Goal: Transaction & Acquisition: Purchase product/service

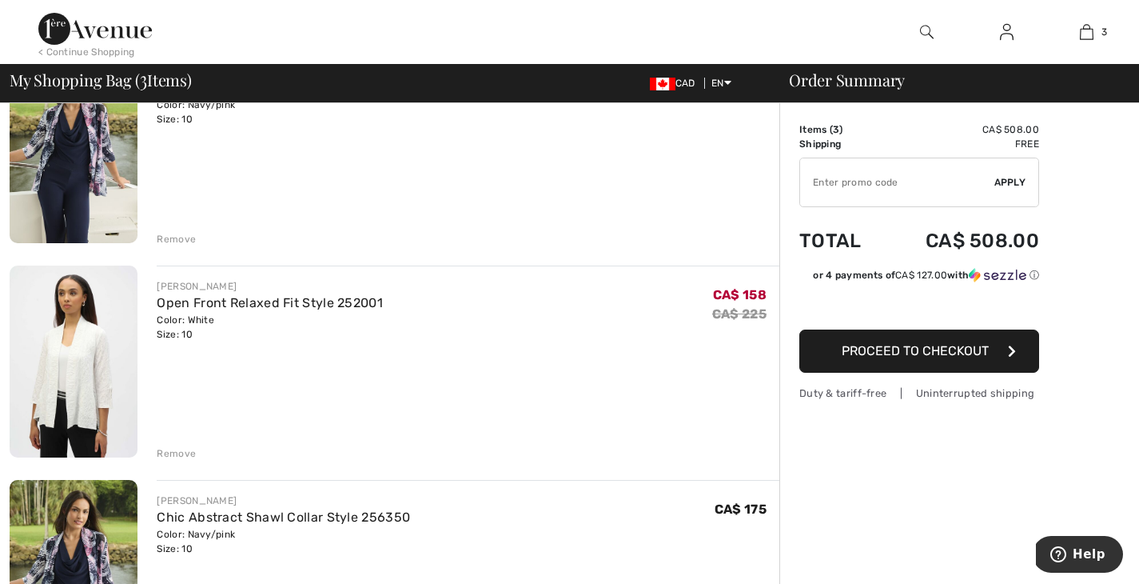
click at [172, 453] on div "Remove" at bounding box center [176, 453] width 39 height 14
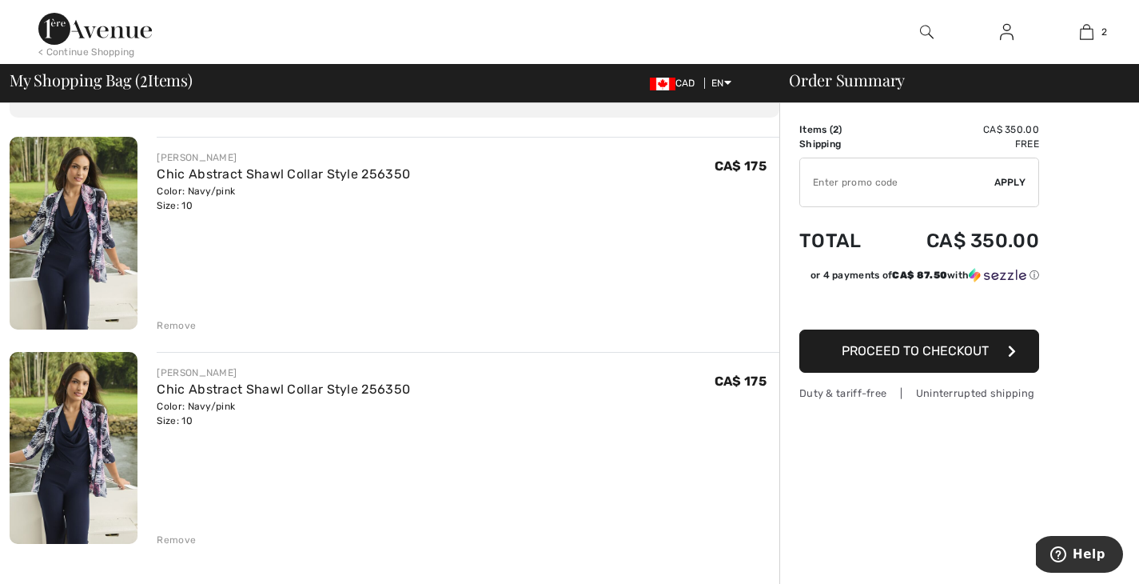
scroll to position [98, 0]
click at [182, 544] on div "Remove" at bounding box center [176, 540] width 39 height 14
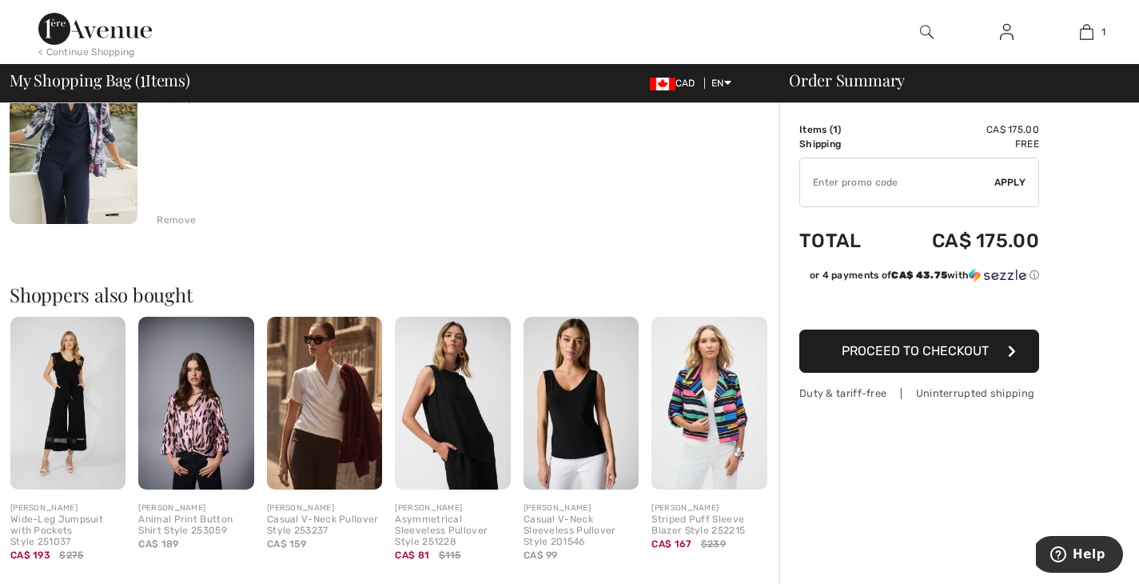
scroll to position [205, 0]
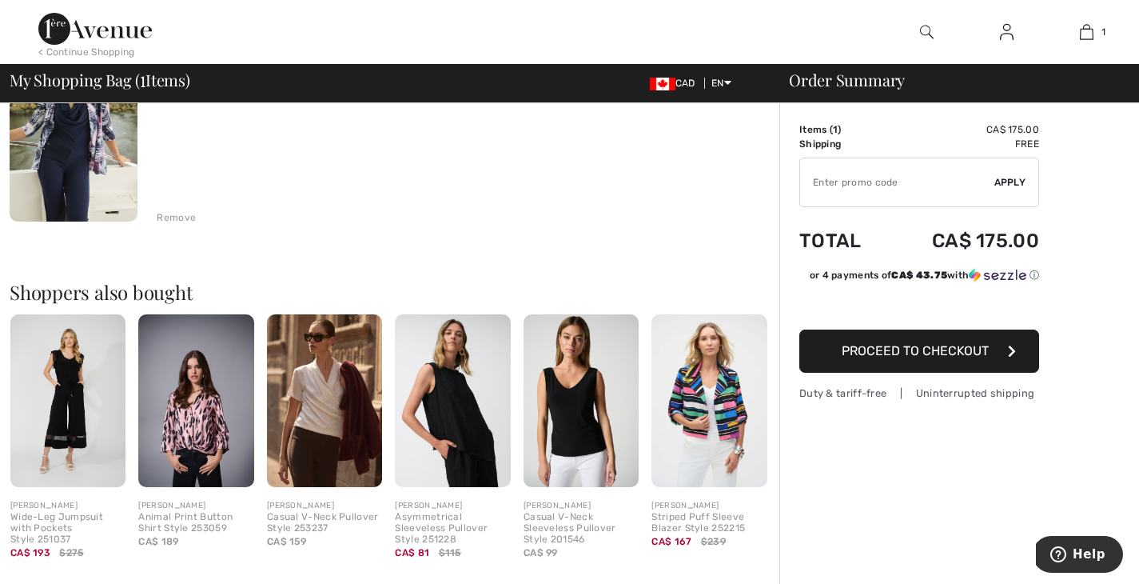
click at [570, 416] on img at bounding box center [581, 401] width 115 height 174
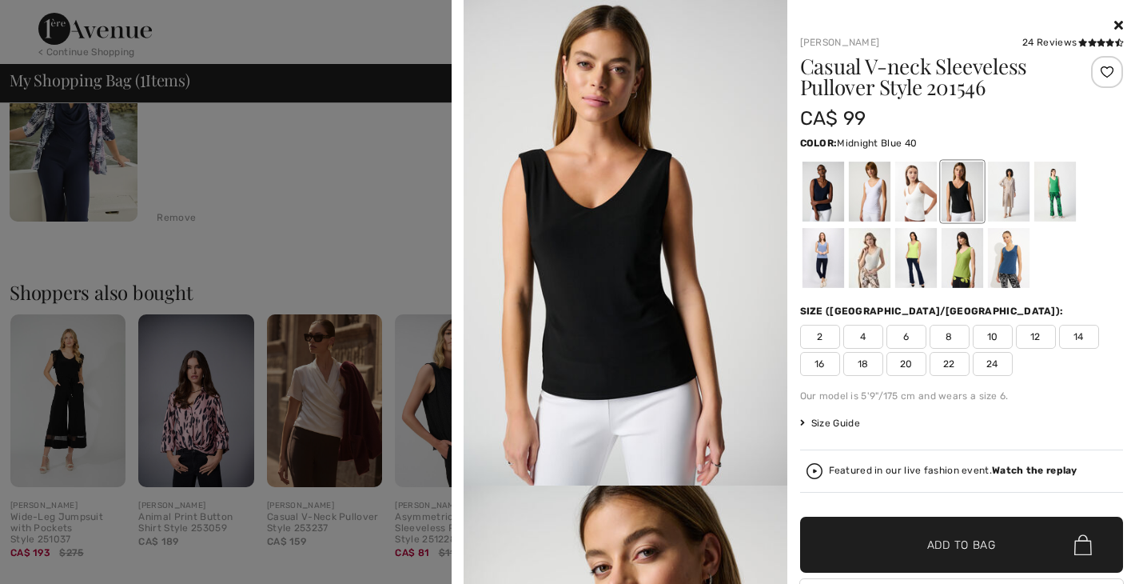
click at [819, 193] on div at bounding box center [823, 192] width 42 height 60
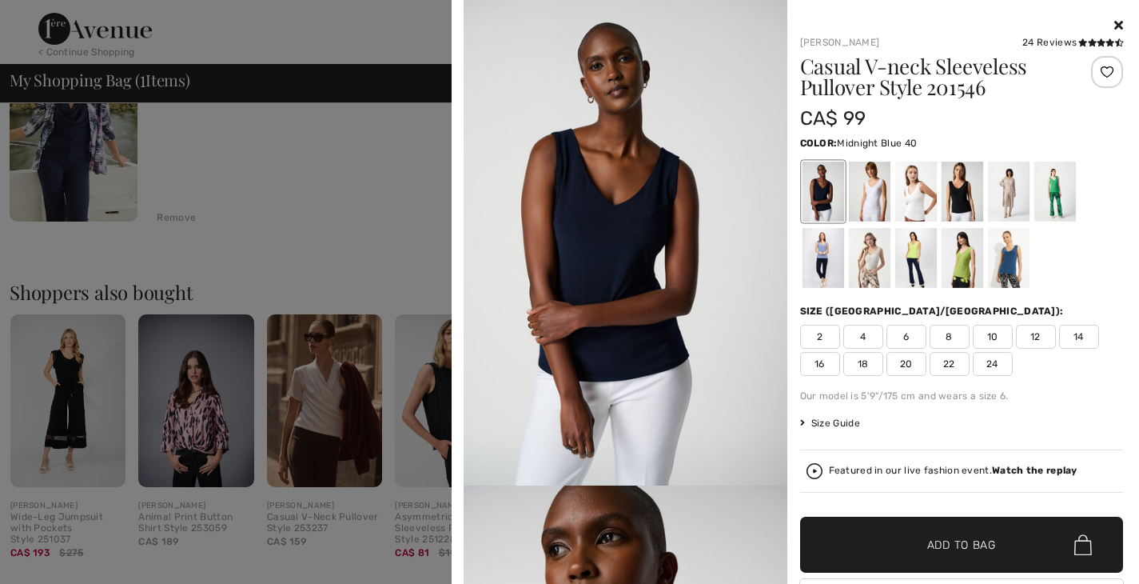
click at [983, 338] on span "10" at bounding box center [993, 337] width 40 height 24
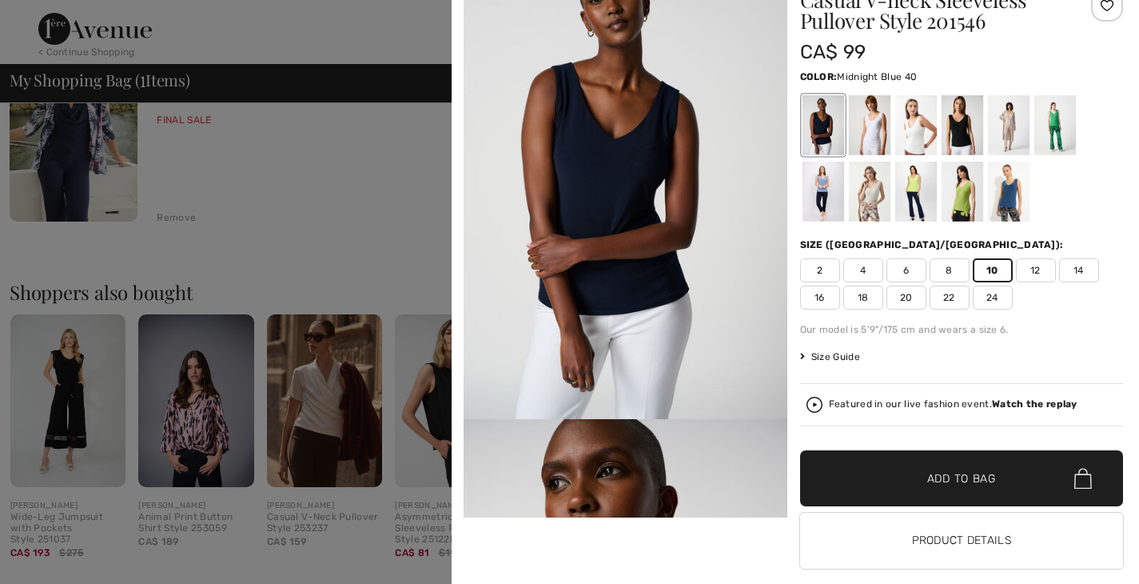
click at [931, 483] on span "Add to Bag" at bounding box center [962, 478] width 69 height 17
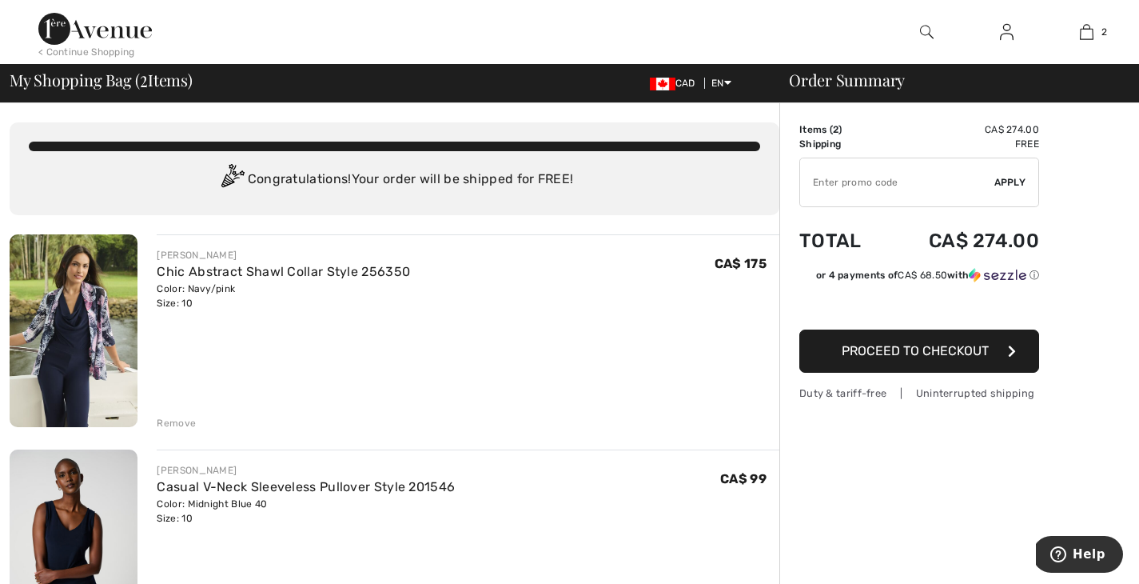
click at [923, 34] on img at bounding box center [927, 31] width 14 height 19
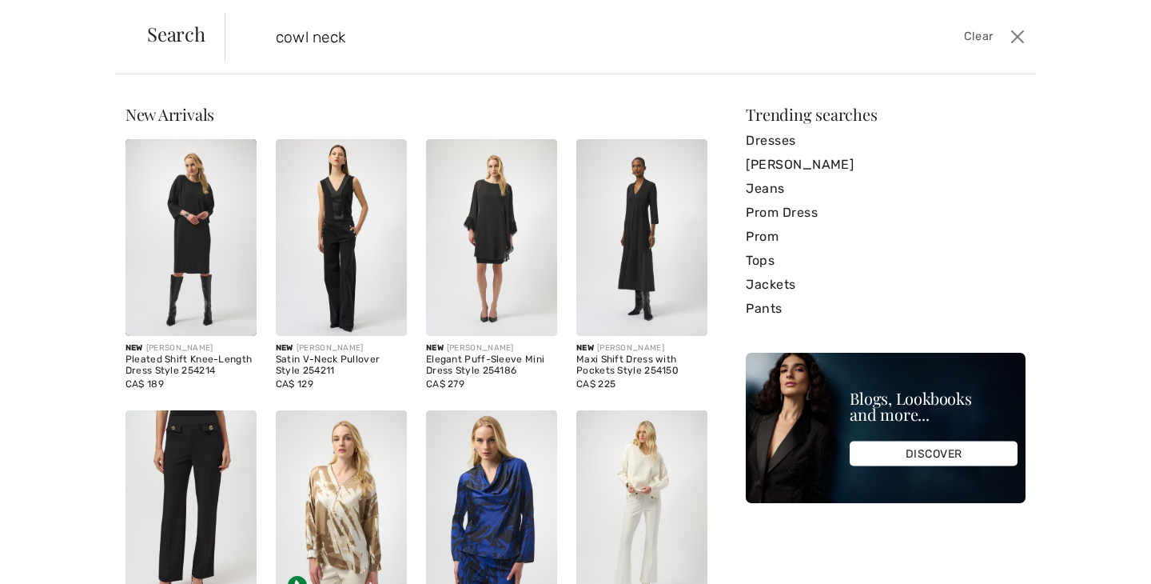
type input "cowl neck"
